Goal: Transaction & Acquisition: Purchase product/service

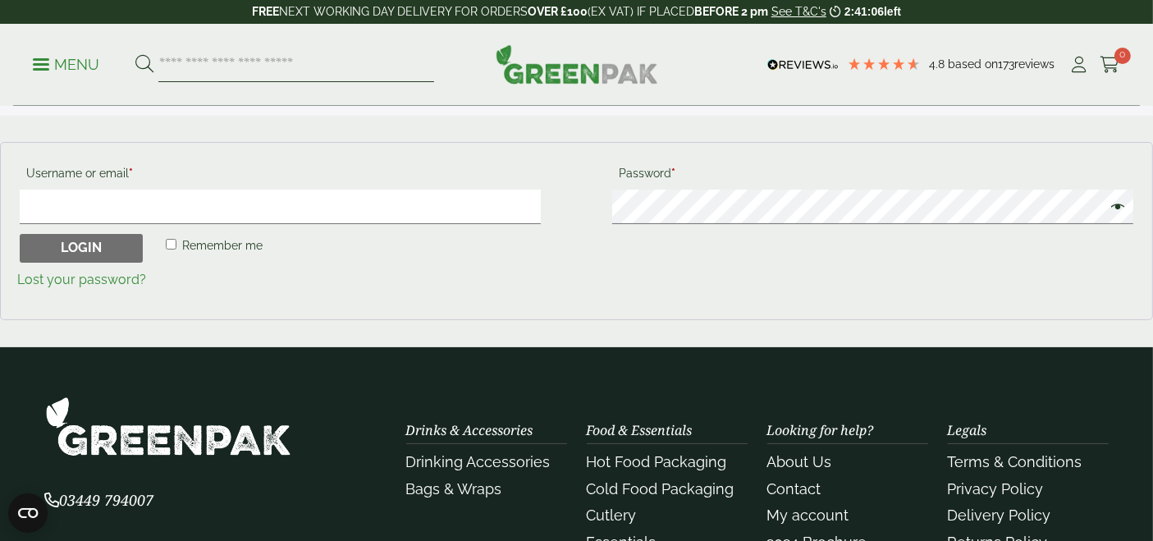
click at [255, 61] on input "search" at bounding box center [296, 65] width 276 height 34
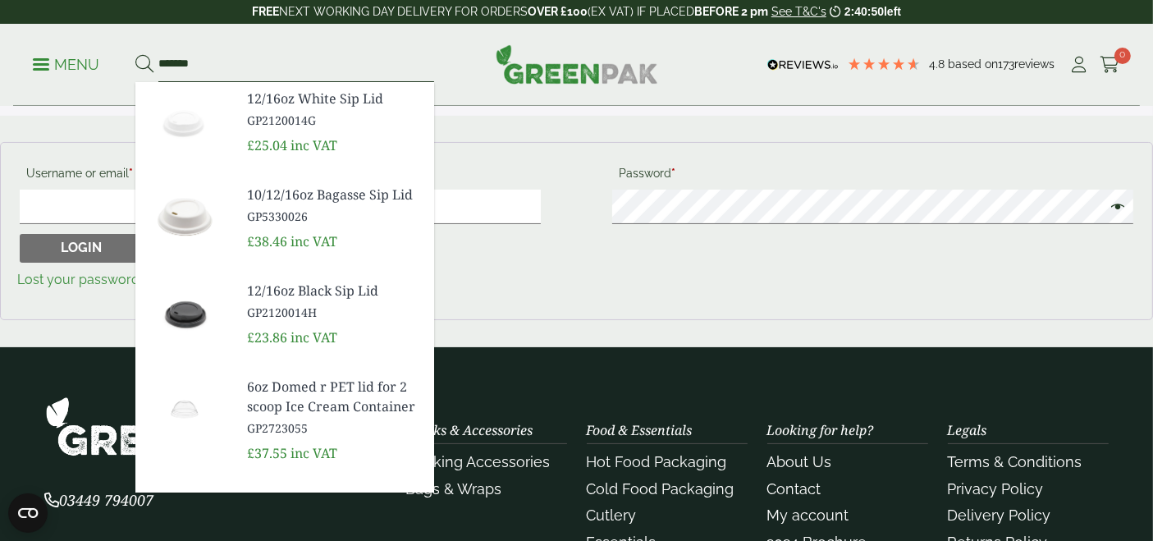
scroll to position [247, 0]
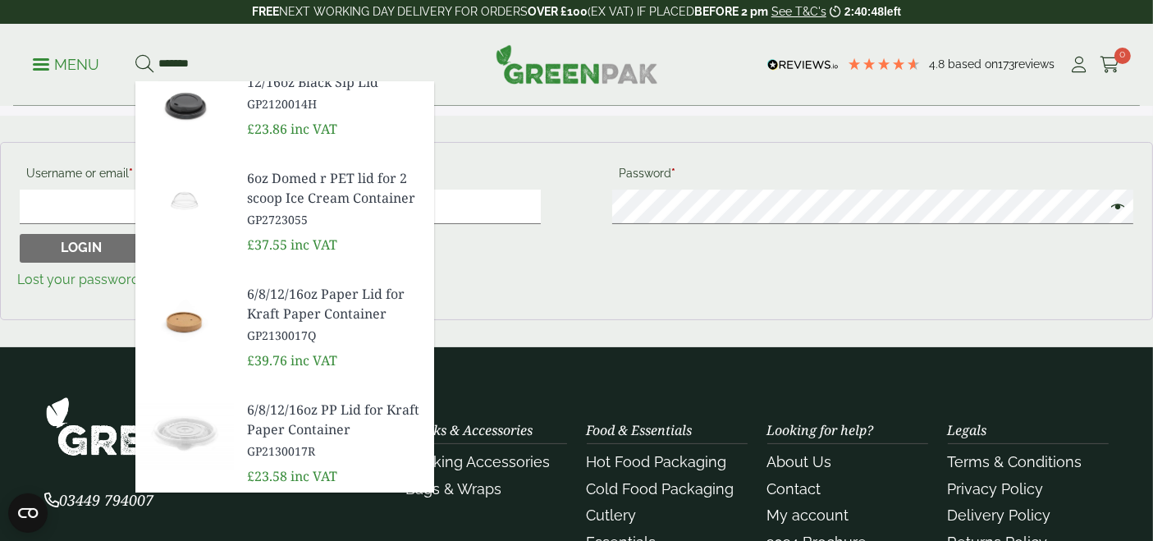
type input "*******"
click at [284, 427] on span "6/8/12/16oz PP Lid for Kraft Paper Container" at bounding box center [334, 419] width 174 height 39
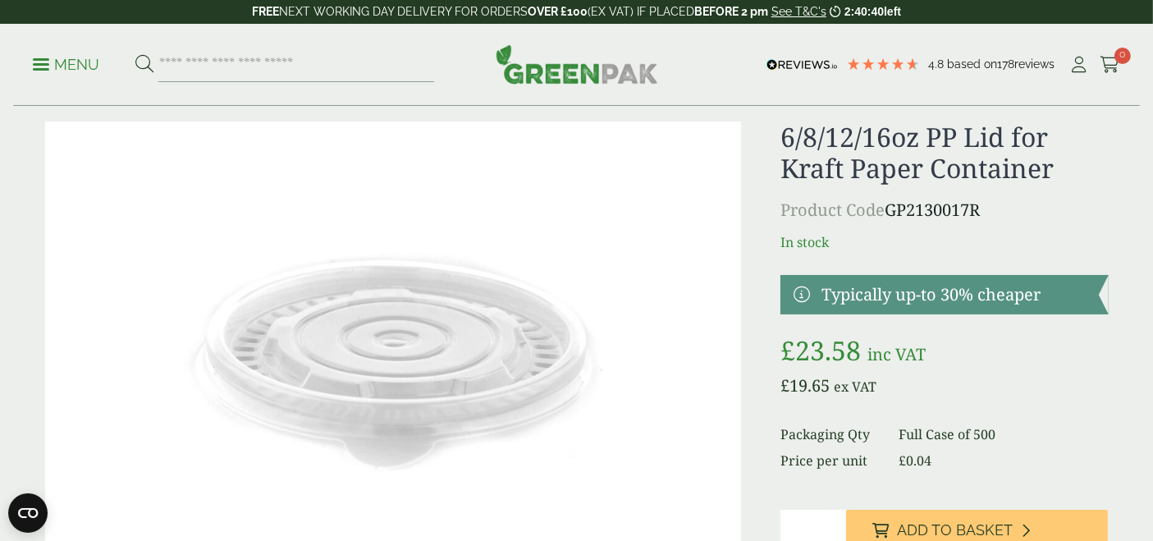
scroll to position [36, 0]
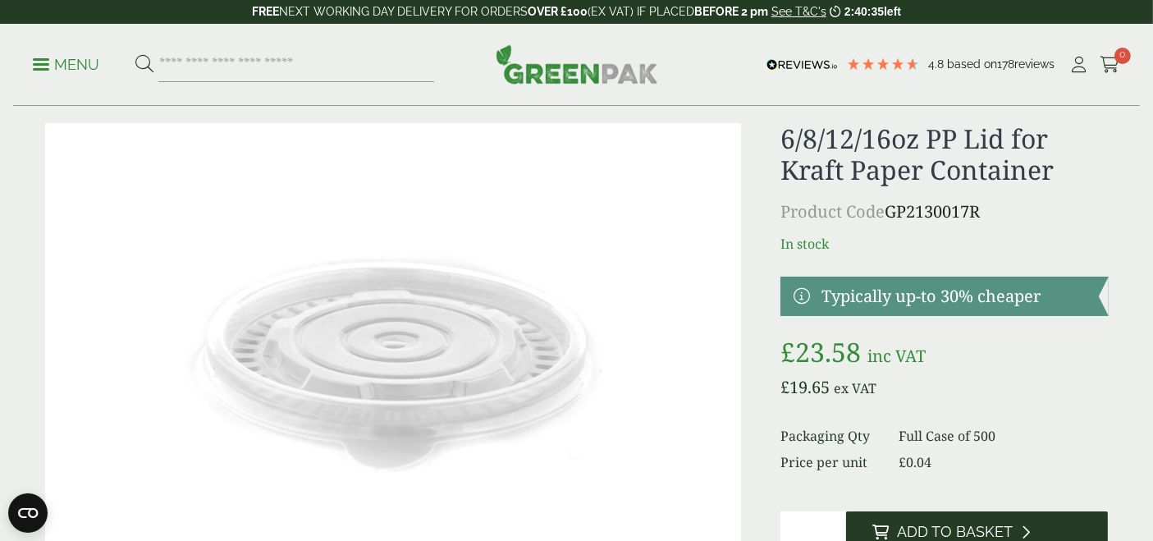
click at [980, 531] on span "Add to Basket" at bounding box center [955, 532] width 116 height 18
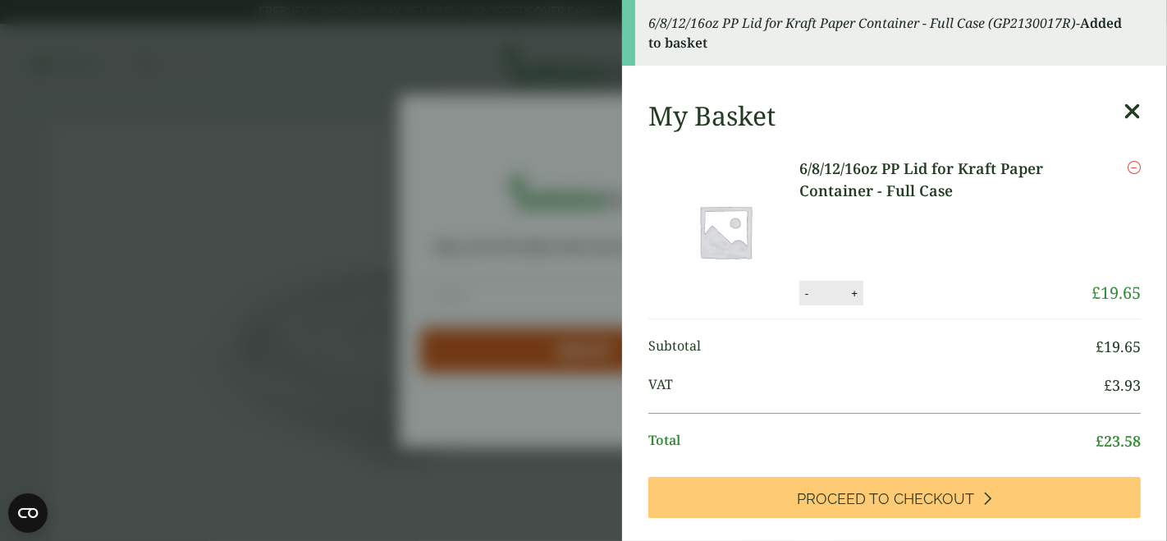
click at [1123, 103] on icon at bounding box center [1131, 111] width 17 height 23
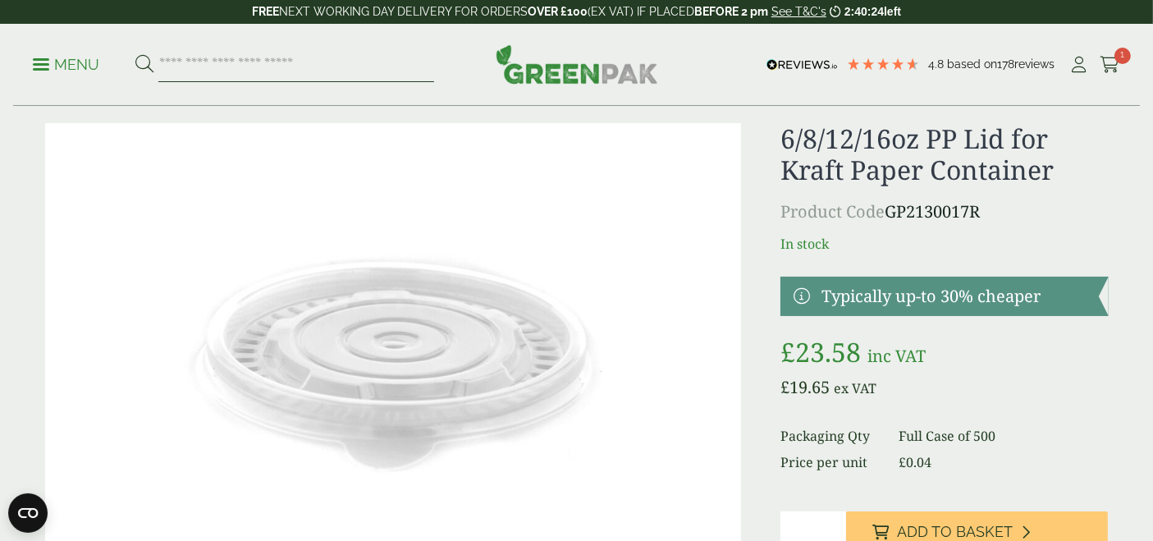
click at [226, 65] on input "search" at bounding box center [296, 65] width 276 height 34
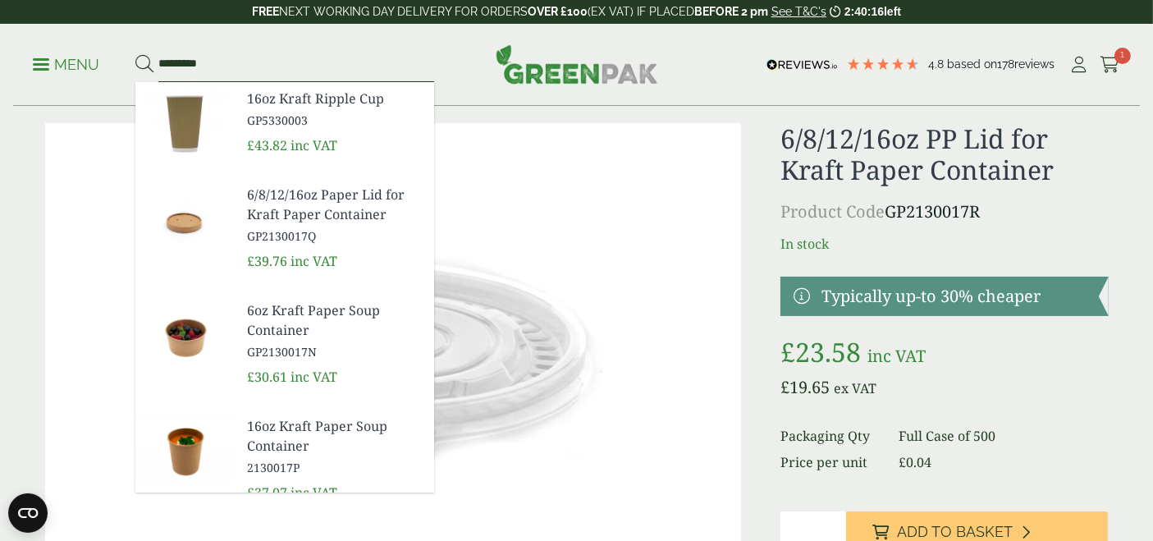
type input "*********"
click at [265, 315] on span "6oz Kraft Paper Soup Container" at bounding box center [334, 319] width 174 height 39
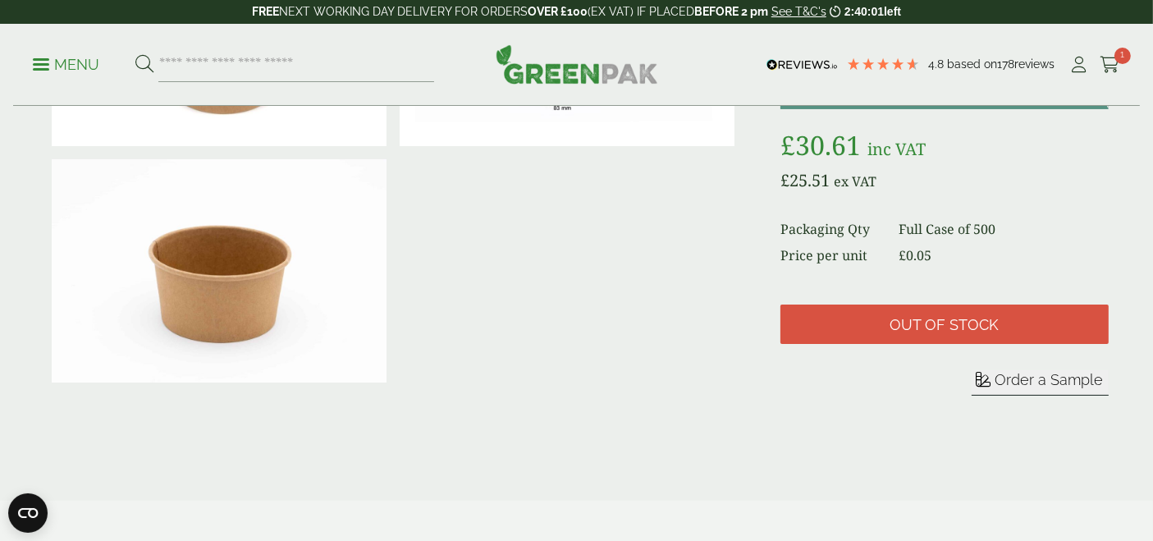
scroll to position [240, 0]
